Goal: Find specific page/section: Find specific page/section

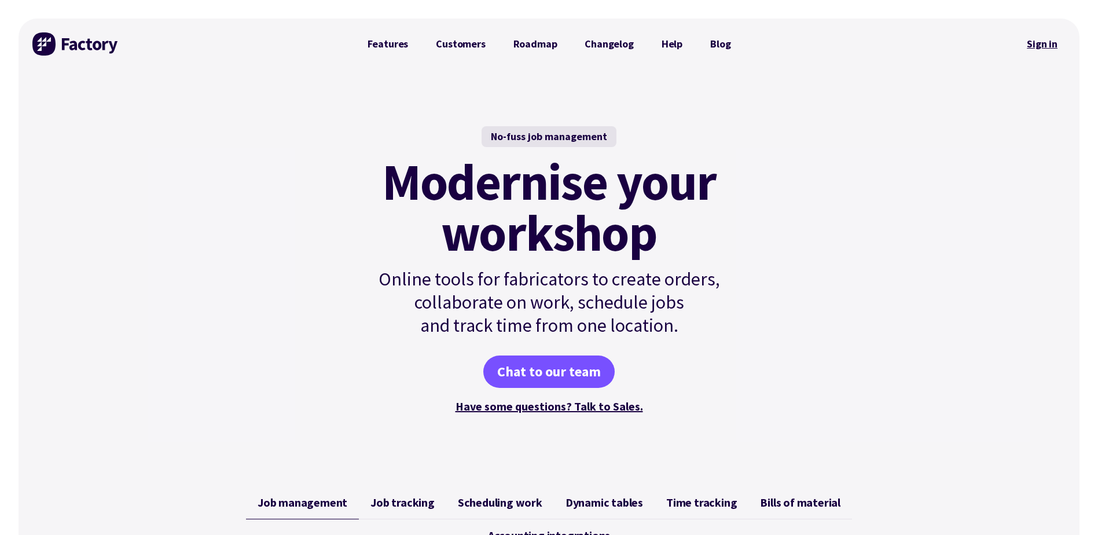
click at [1045, 42] on link "Sign in" at bounding box center [1042, 44] width 47 height 27
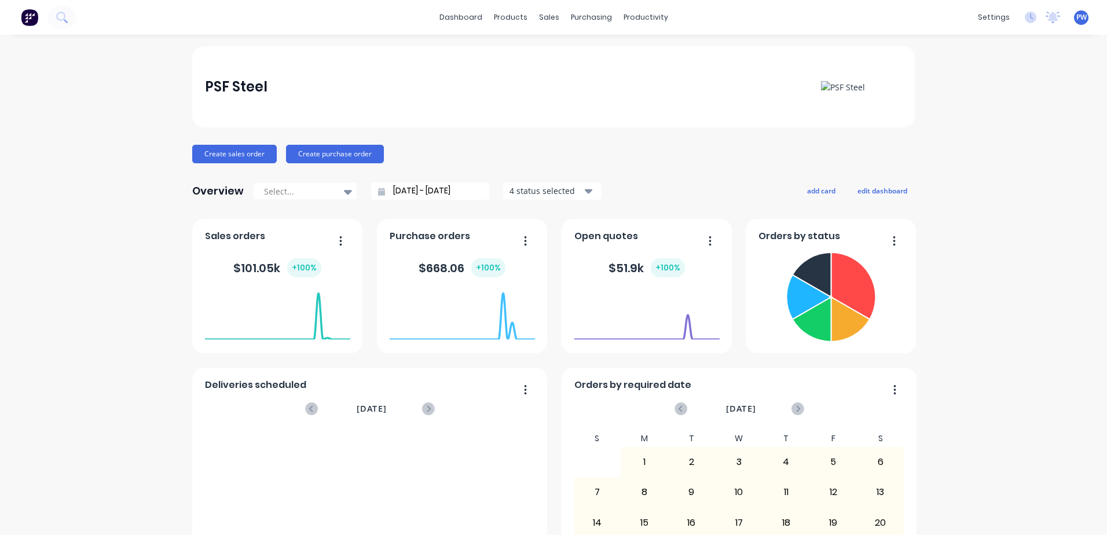
click at [24, 14] on img at bounding box center [29, 17] width 17 height 17
click at [31, 16] on img at bounding box center [29, 17] width 17 height 17
click at [1076, 16] on span "PW" at bounding box center [1081, 17] width 10 height 10
click at [1048, 23] on div at bounding box center [1053, 17] width 14 height 17
click at [1025, 16] on icon at bounding box center [1031, 18] width 12 height 12
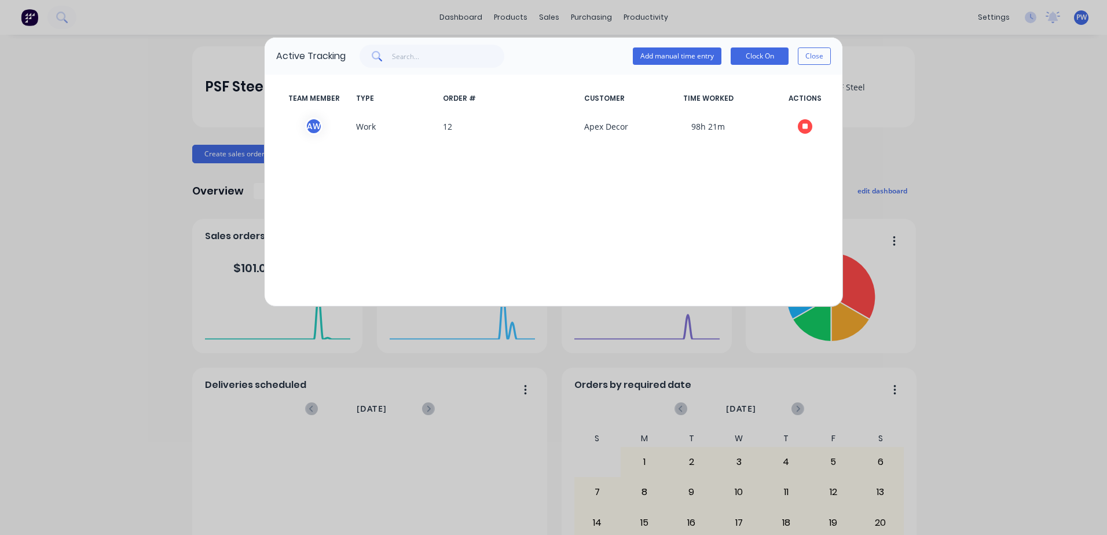
click at [992, 19] on div "Active Tracking Add manual time entry Clock On Close TEAM MEMBER TYPE ORDER # C…" at bounding box center [553, 267] width 1107 height 535
click at [795, 53] on div "Add manual time entry Clock On Close" at bounding box center [732, 55] width 198 height 17
click at [826, 58] on button "Close" at bounding box center [814, 55] width 33 height 17
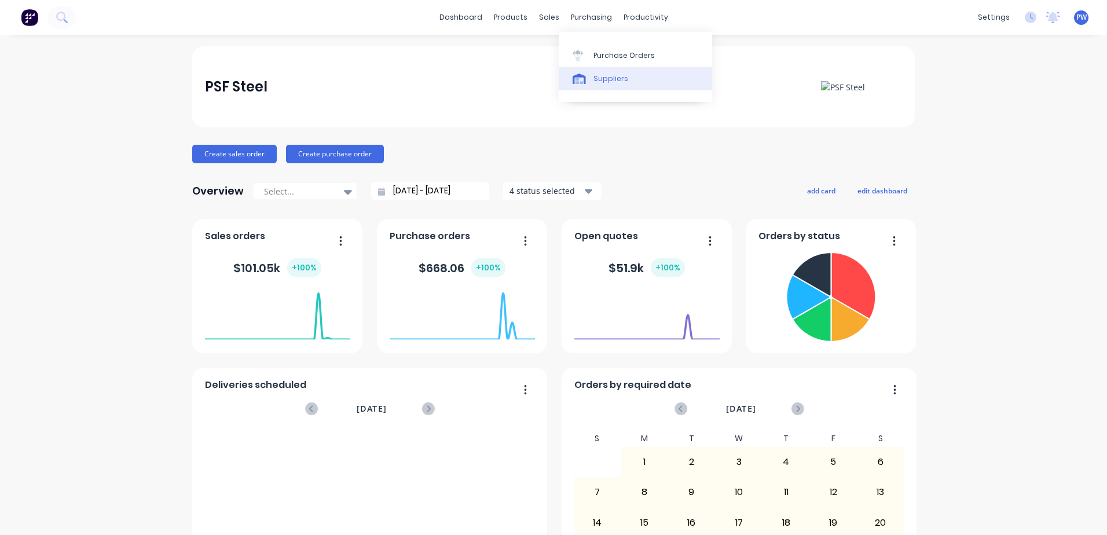
click at [596, 81] on div "Suppliers" at bounding box center [610, 79] width 35 height 10
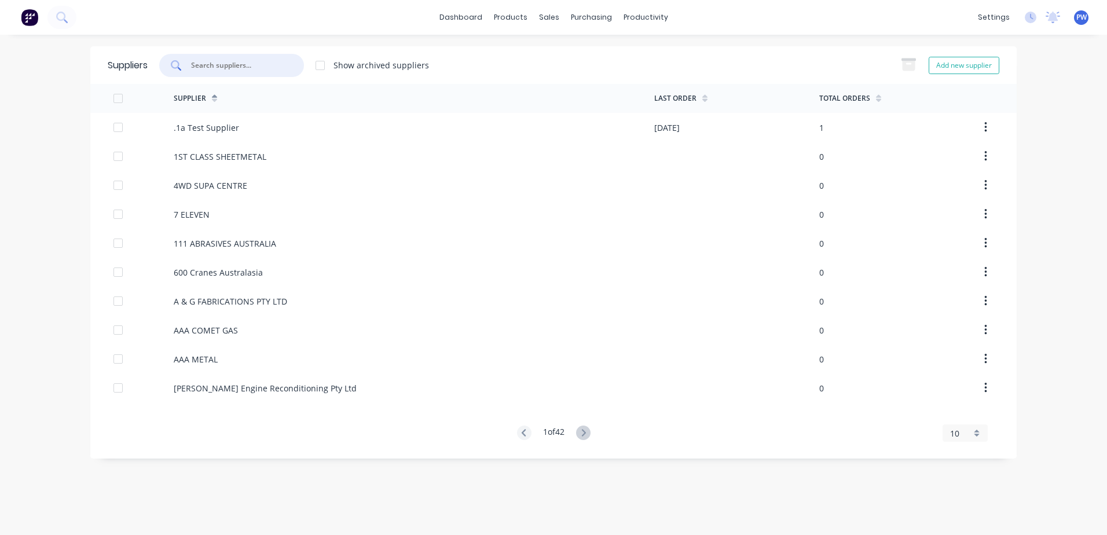
click at [234, 70] on input "text" at bounding box center [238, 66] width 96 height 12
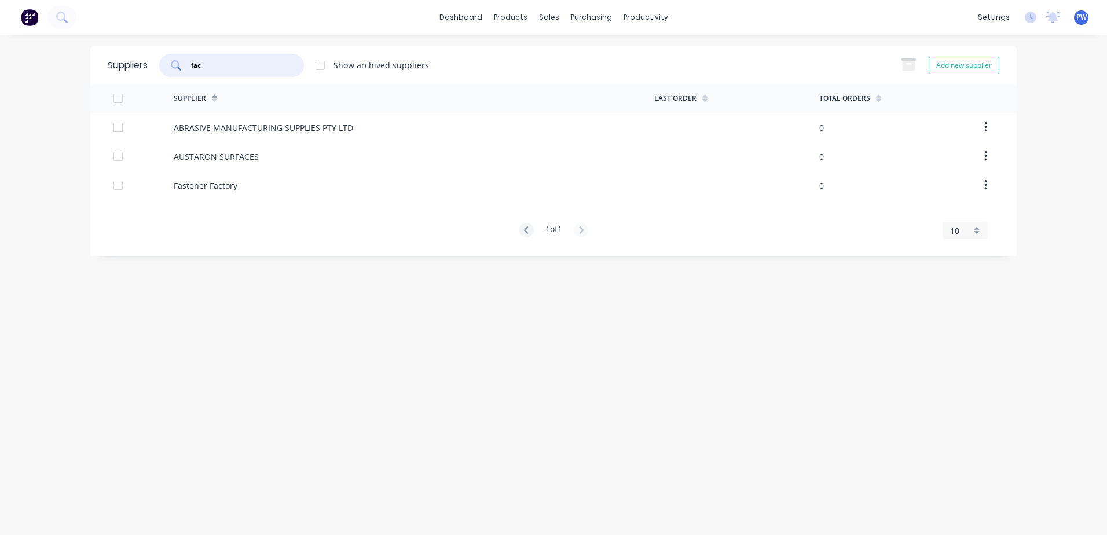
type input "fac"
